Goal: Task Accomplishment & Management: Manage account settings

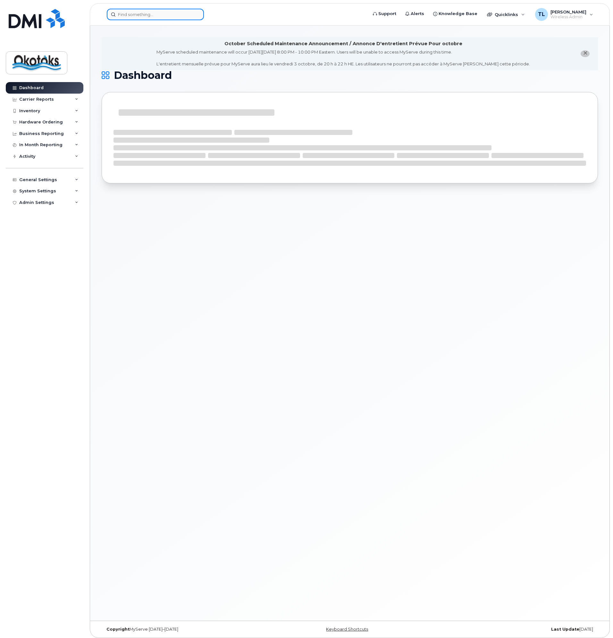
click at [136, 14] on input at bounding box center [155, 15] width 97 height 12
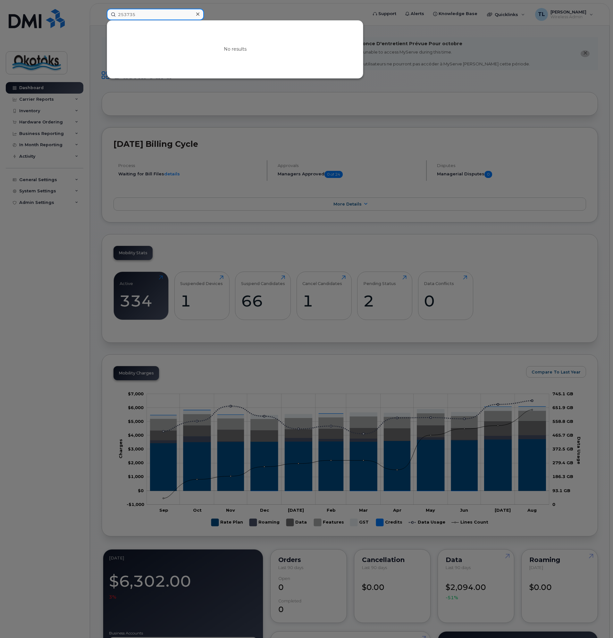
drag, startPoint x: 121, startPoint y: 15, endPoint x: 109, endPoint y: 15, distance: 11.5
click at [109, 15] on input "253735" at bounding box center [155, 15] width 97 height 12
type input "253735"
click at [23, 306] on div at bounding box center [306, 319] width 613 height 638
click at [129, 14] on input at bounding box center [155, 15] width 97 height 12
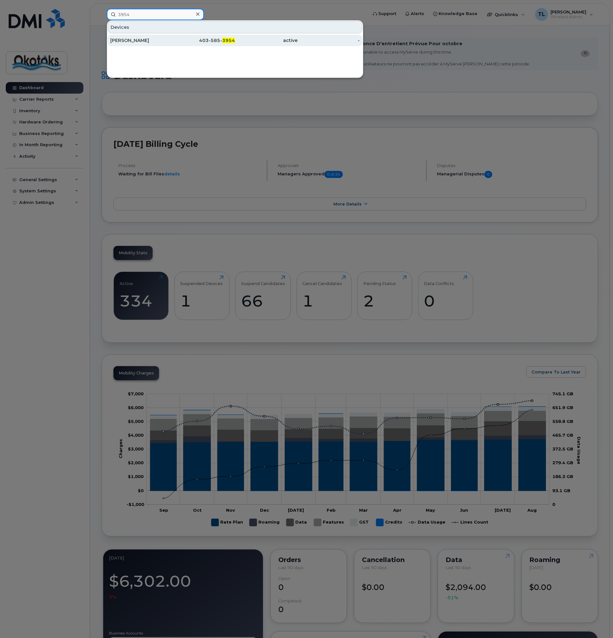
type input "3954"
click at [134, 41] on div "[PERSON_NAME]" at bounding box center [141, 40] width 62 height 6
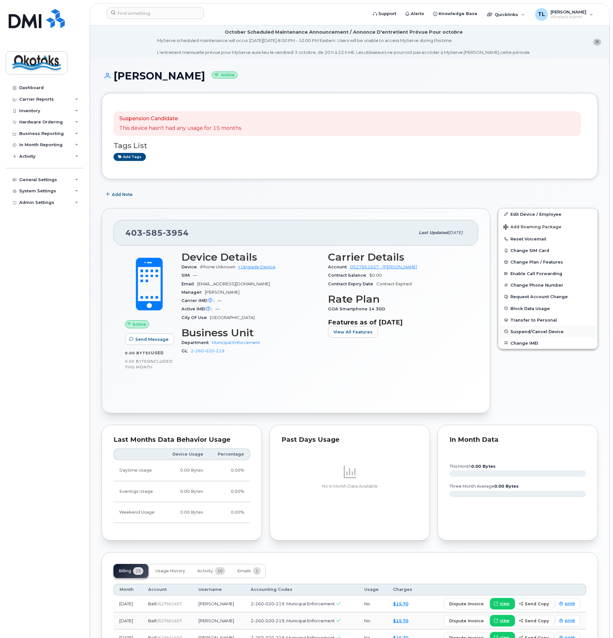
click at [526, 331] on span "Suspend/Cancel Device" at bounding box center [536, 331] width 53 height 5
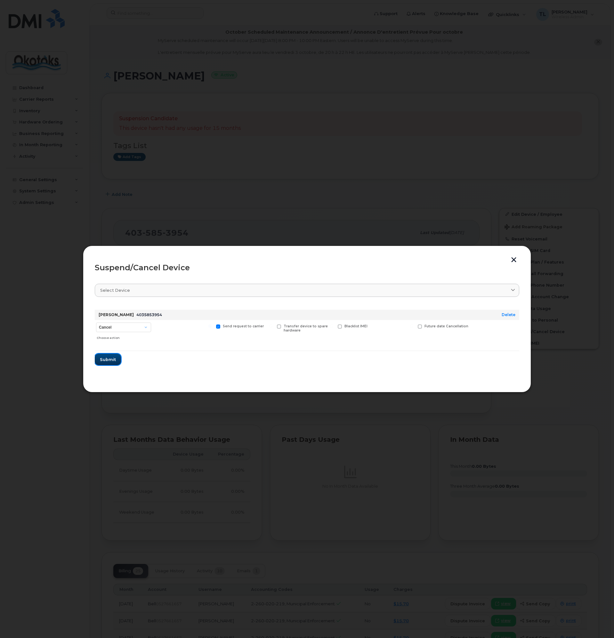
click at [106, 357] on span "Submit" at bounding box center [108, 359] width 16 height 6
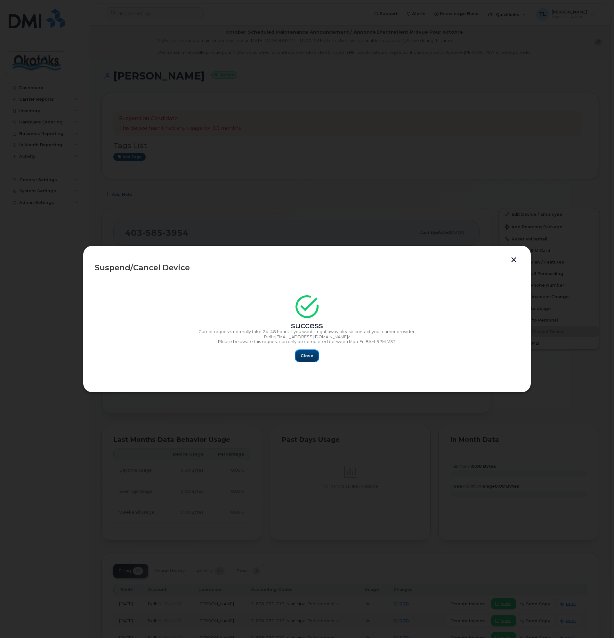
click at [310, 353] on span "Close" at bounding box center [307, 355] width 13 height 6
